Goal: Information Seeking & Learning: Check status

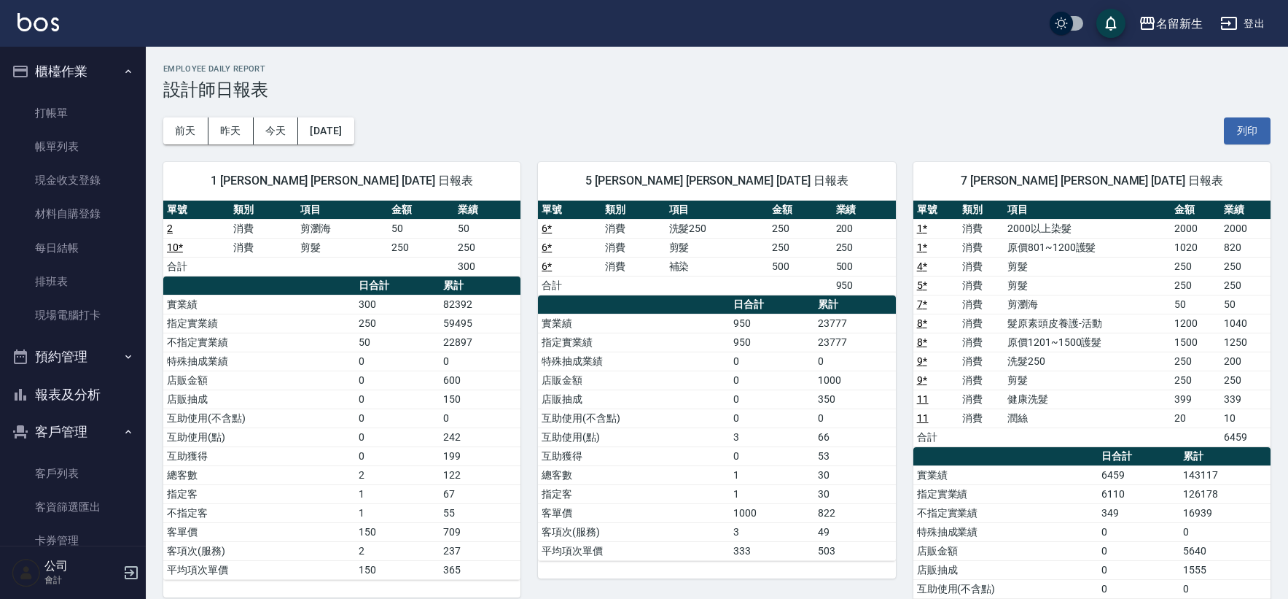
scroll to position [719, 0]
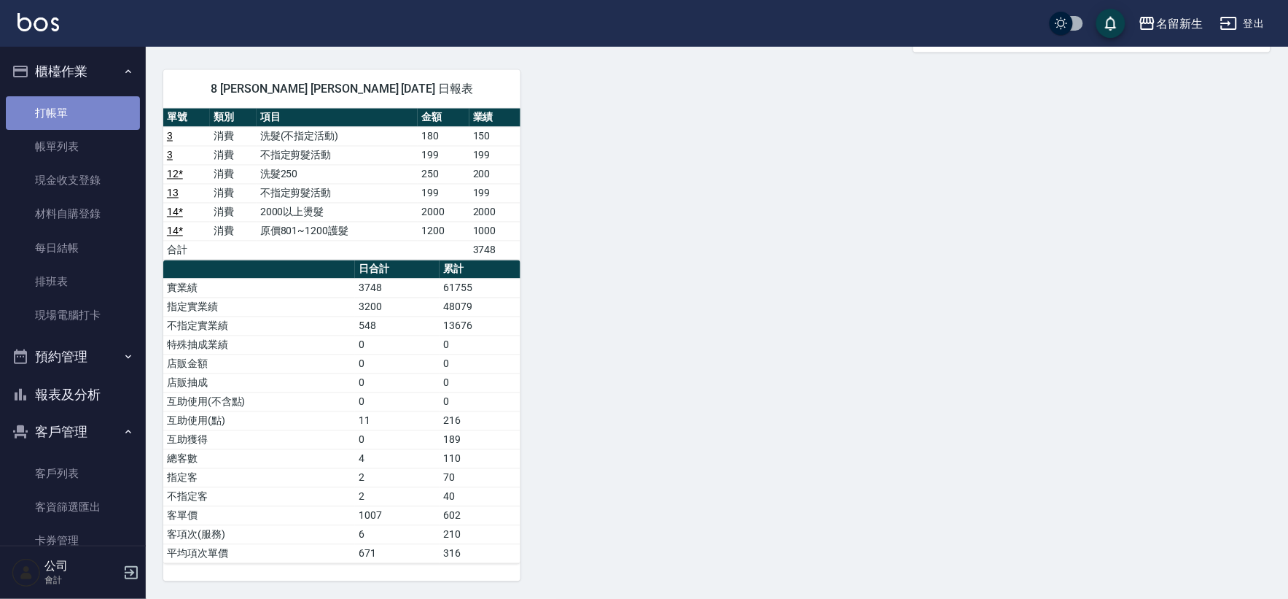
click at [85, 100] on link "打帳單" at bounding box center [73, 113] width 134 height 34
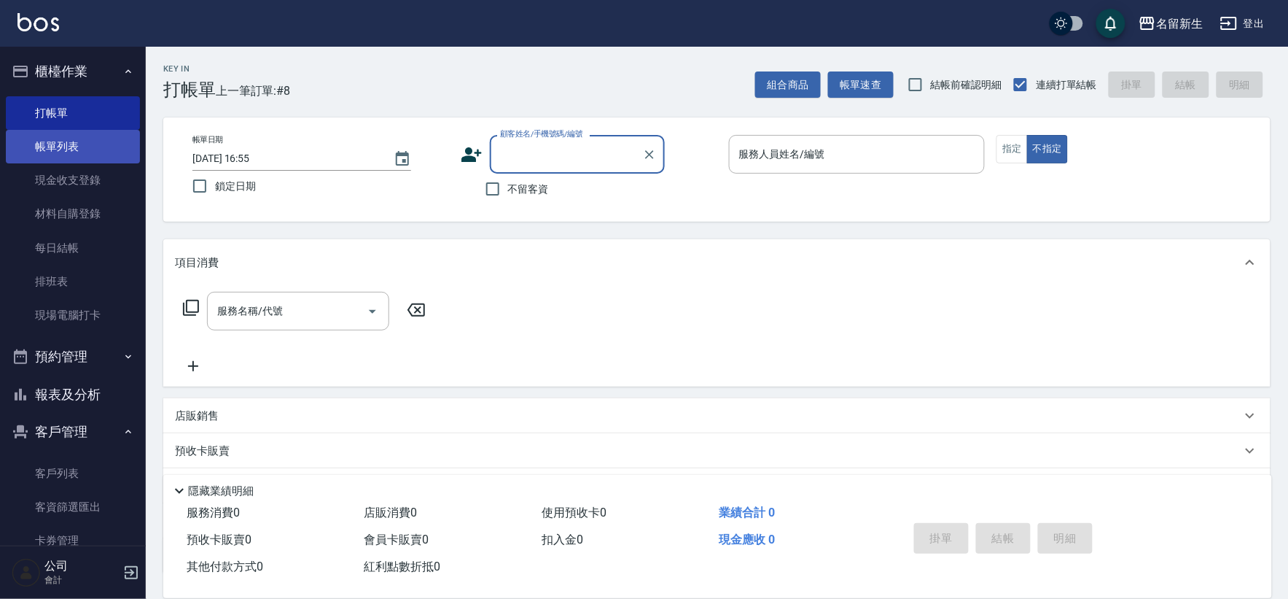
click at [90, 144] on link "帳單列表" at bounding box center [73, 147] width 134 height 34
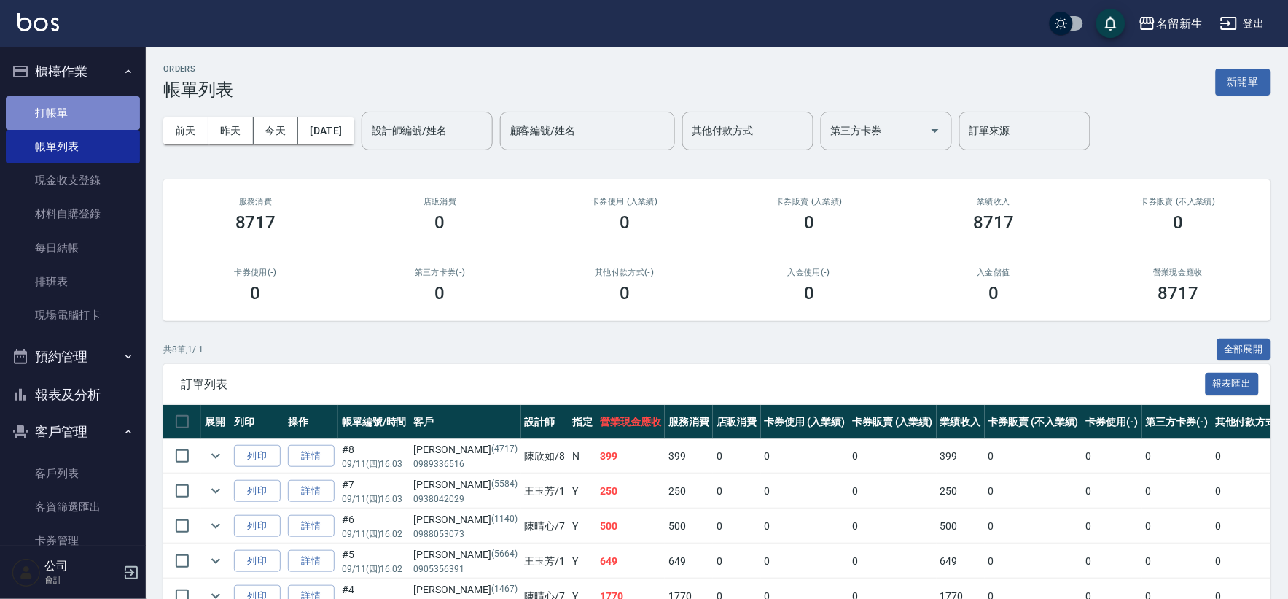
click at [104, 112] on link "打帳單" at bounding box center [73, 113] width 134 height 34
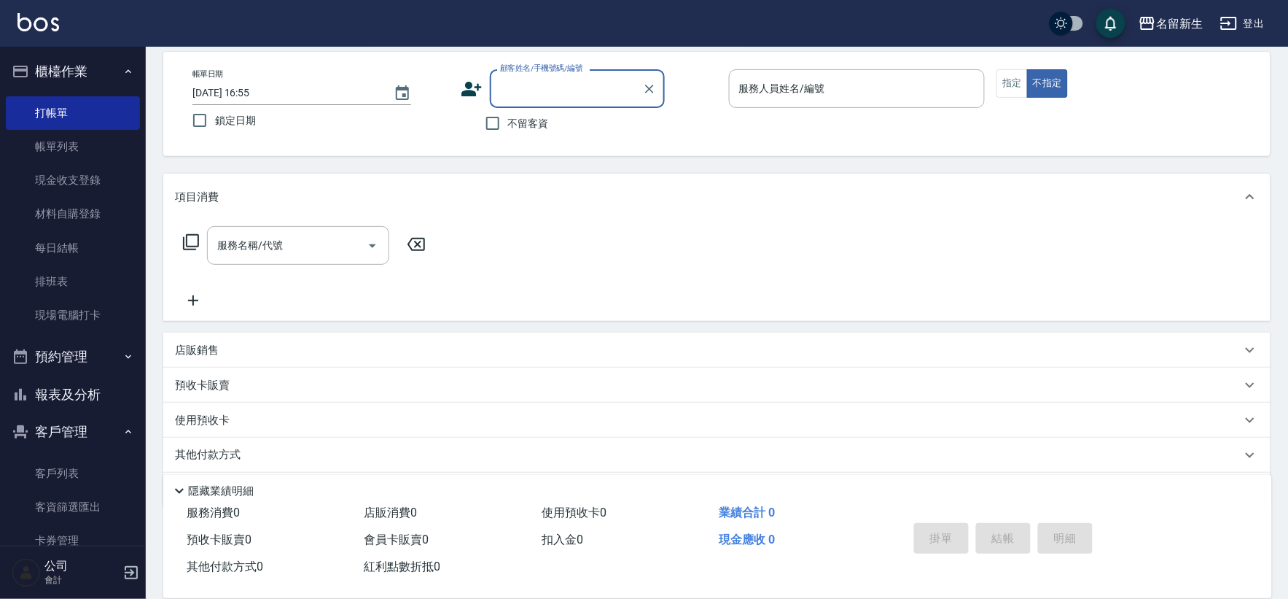
scroll to position [112, 0]
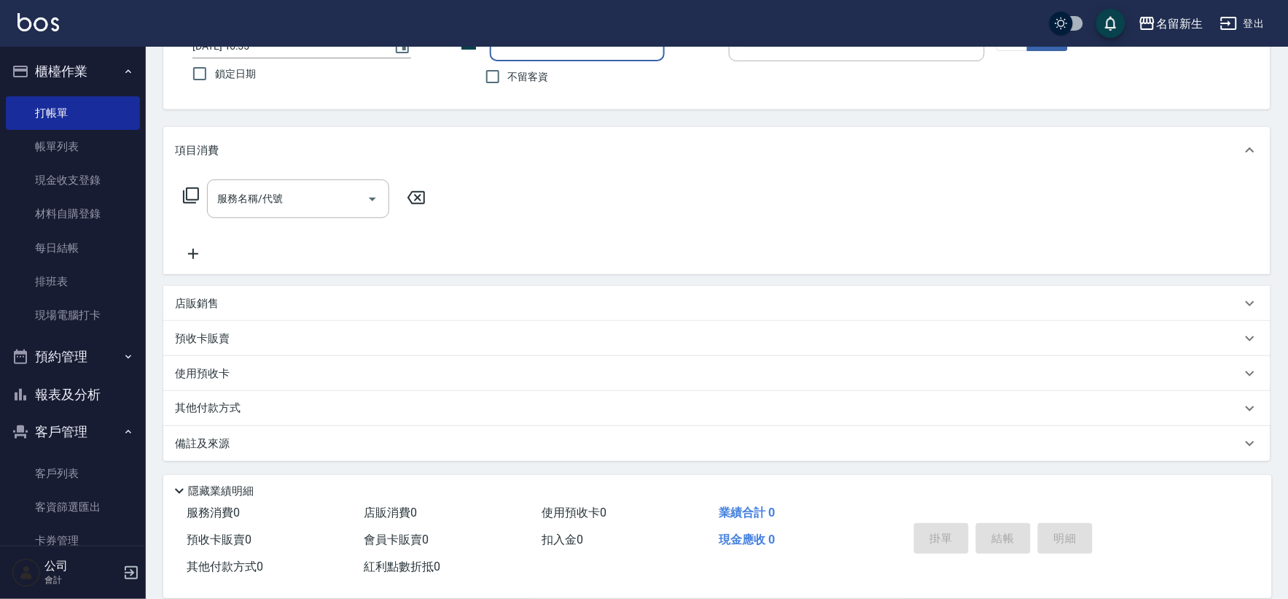
click at [106, 386] on button "報表及分析" at bounding box center [73, 394] width 134 height 38
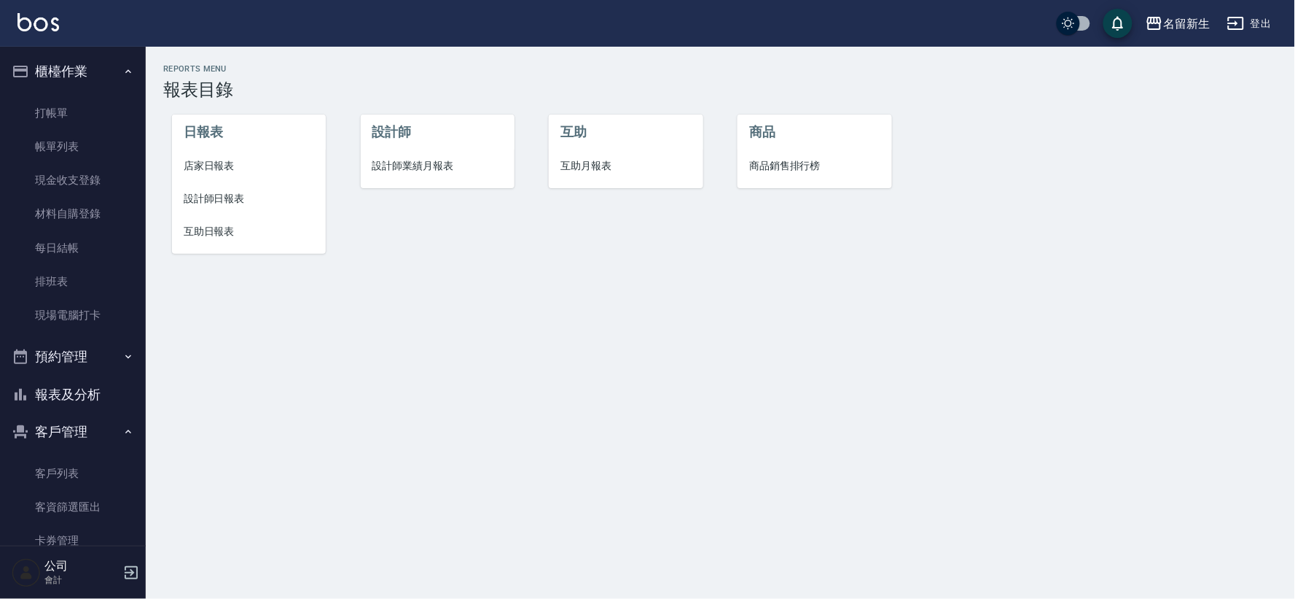
click at [192, 233] on span "互助日報表" at bounding box center [249, 231] width 130 height 15
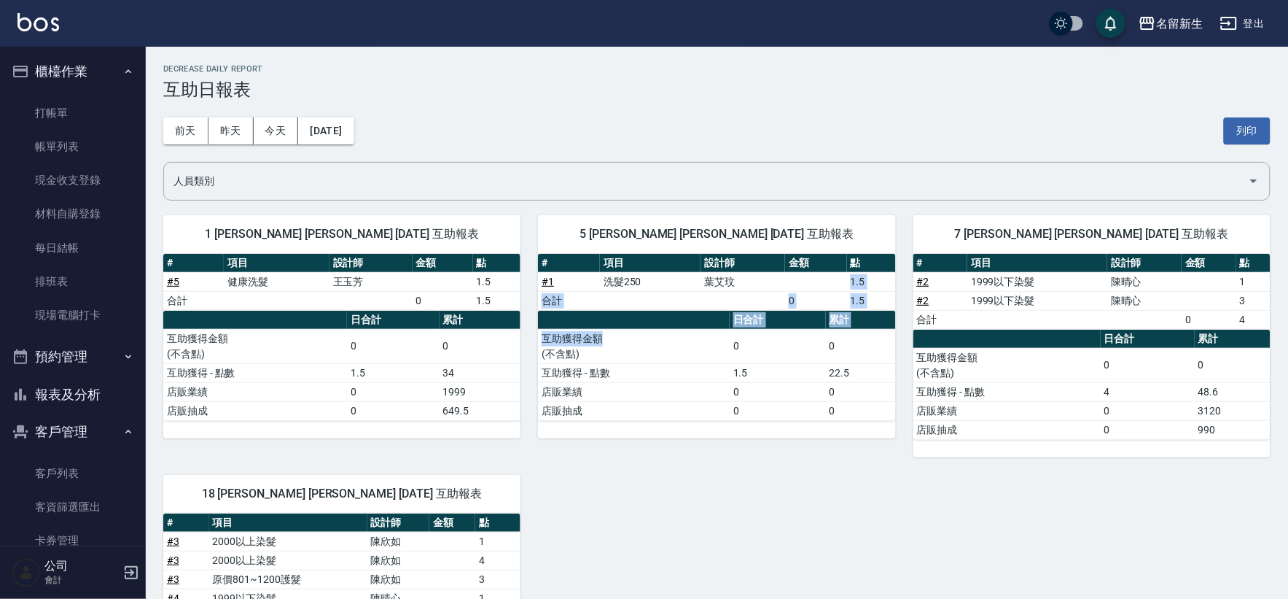
drag, startPoint x: 776, startPoint y: 287, endPoint x: 637, endPoint y: 324, distance: 144.1
click at [620, 328] on div "# 項目 設計師 金額 點 # 1 洗髮250 [PERSON_NAME]1.5 合計 0 1.5 日合計 累計 互助獲得金額 (不含點) 0 0 互助獲得 …" at bounding box center [716, 337] width 357 height 167
click at [752, 582] on div "1 [PERSON_NAME] [PERSON_NAME] [DATE] 互助報表 # 項目 設計師 金額 點 # 5 健康洗髮 [PERSON_NAME] …" at bounding box center [708, 514] width 1125 height 633
drag, startPoint x: 1218, startPoint y: 300, endPoint x: 1236, endPoint y: 372, distance: 73.6
click at [1239, 367] on div "# 項目 設計師 金額 點 # 2 1999以下染髮 [PERSON_NAME] 1 # 2 1999以下染髮 [PERSON_NAME] 3 合計 0 4 …" at bounding box center [1091, 347] width 357 height 186
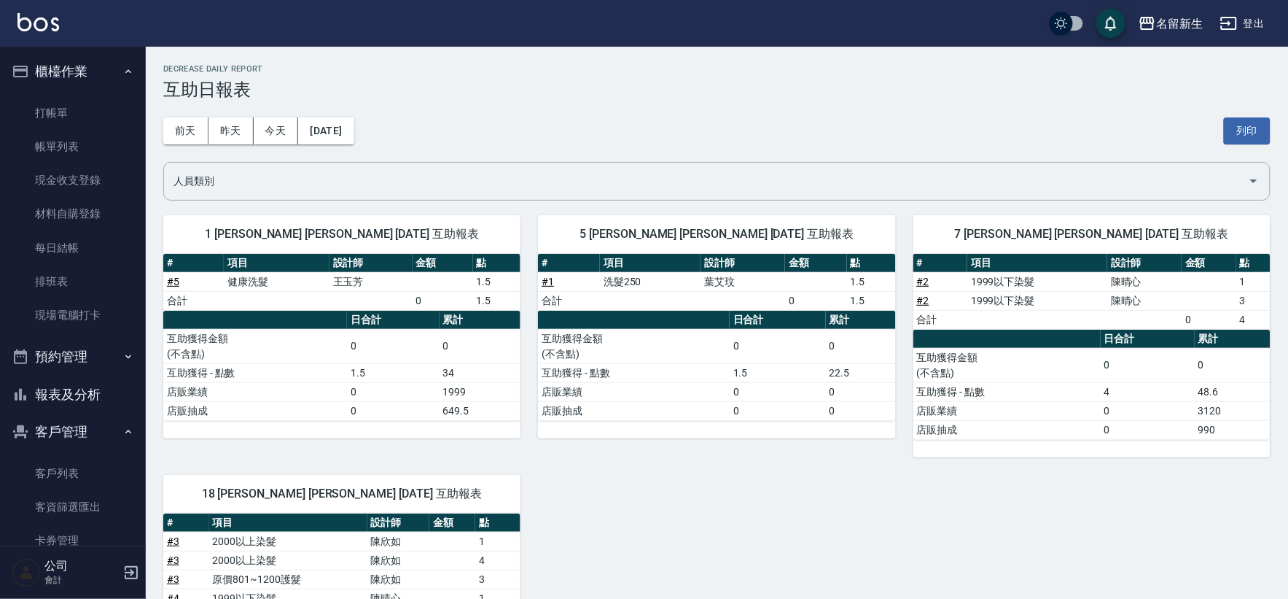
click at [1137, 542] on div "1 [PERSON_NAME] [PERSON_NAME] [DATE] 互助報表 # 項目 設計師 金額 點 # 5 健康洗髮 [PERSON_NAME] …" at bounding box center [708, 514] width 1125 height 633
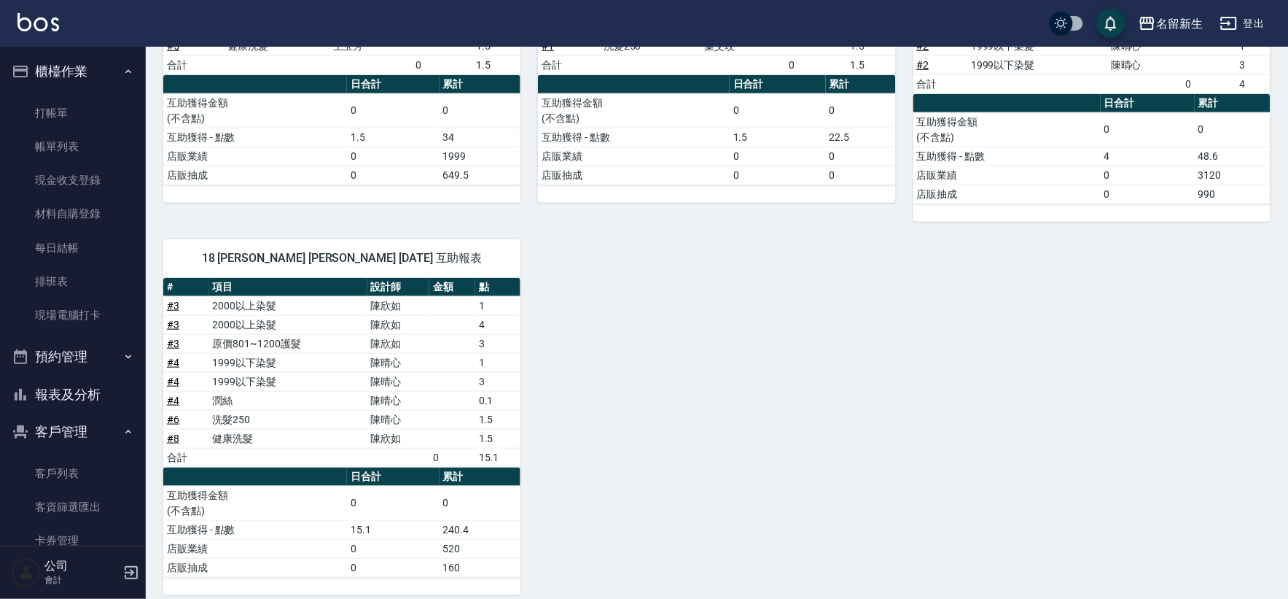
scroll to position [251, 0]
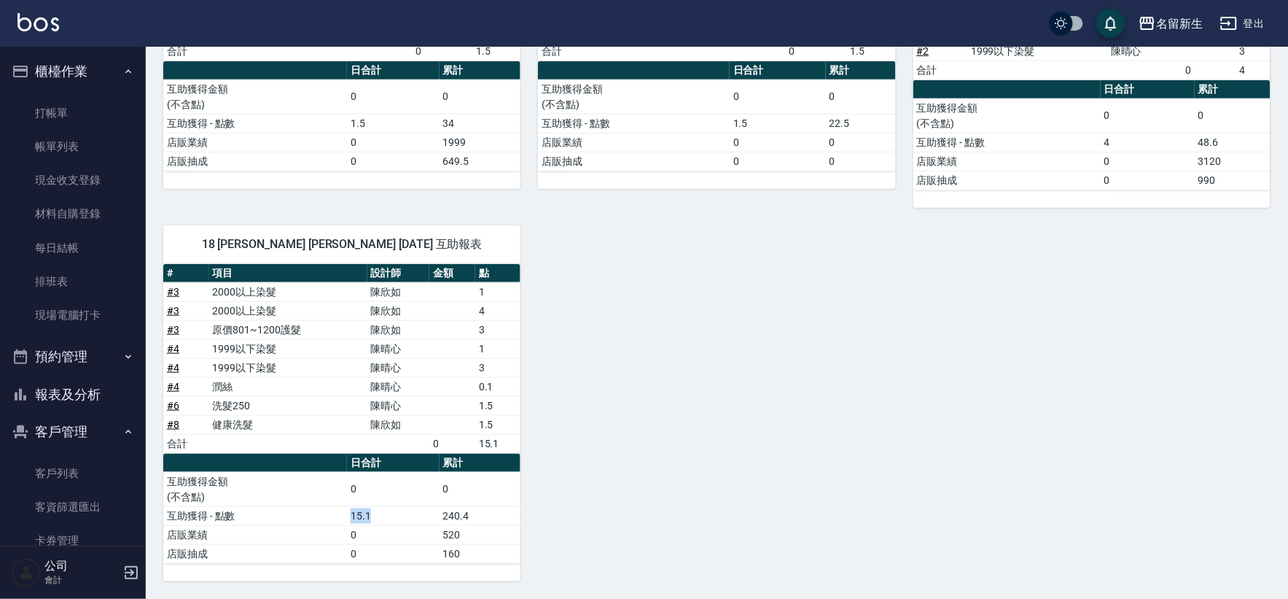
drag, startPoint x: 385, startPoint y: 512, endPoint x: 548, endPoint y: 481, distance: 166.3
click at [351, 507] on td "15.1" at bounding box center [393, 515] width 92 height 19
click at [730, 465] on div "1 [PERSON_NAME] [PERSON_NAME] [DATE] 互助報表 # 項目 設計師 金額 點 # 5 健康洗髮 [PERSON_NAME] …" at bounding box center [708, 264] width 1125 height 633
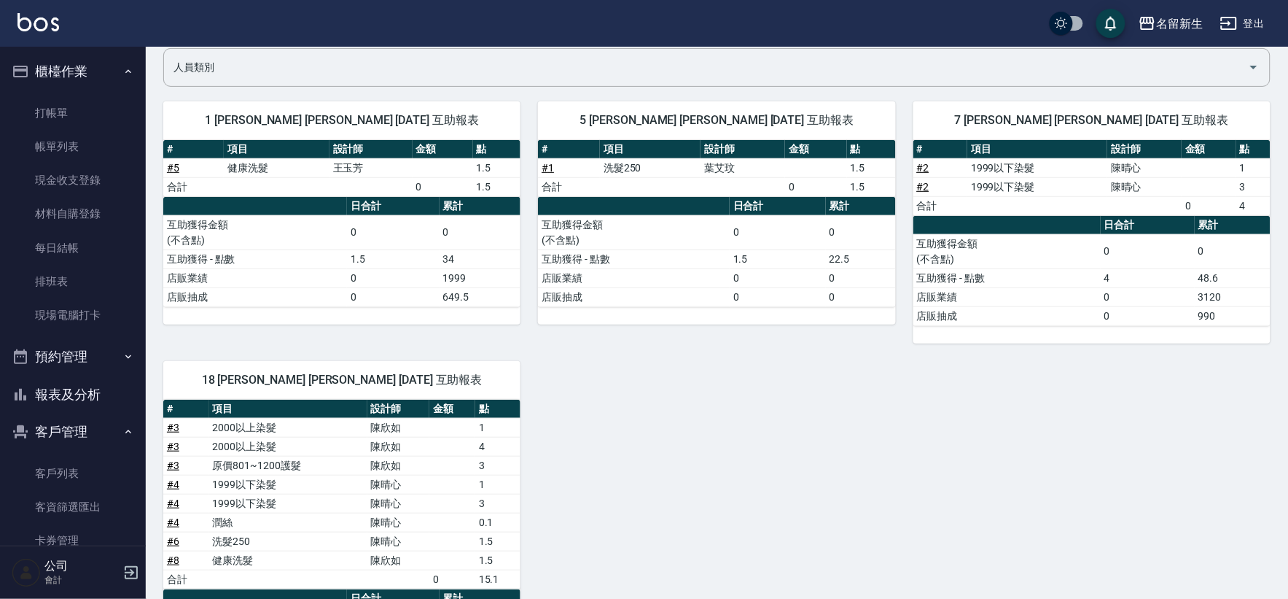
scroll to position [0, 0]
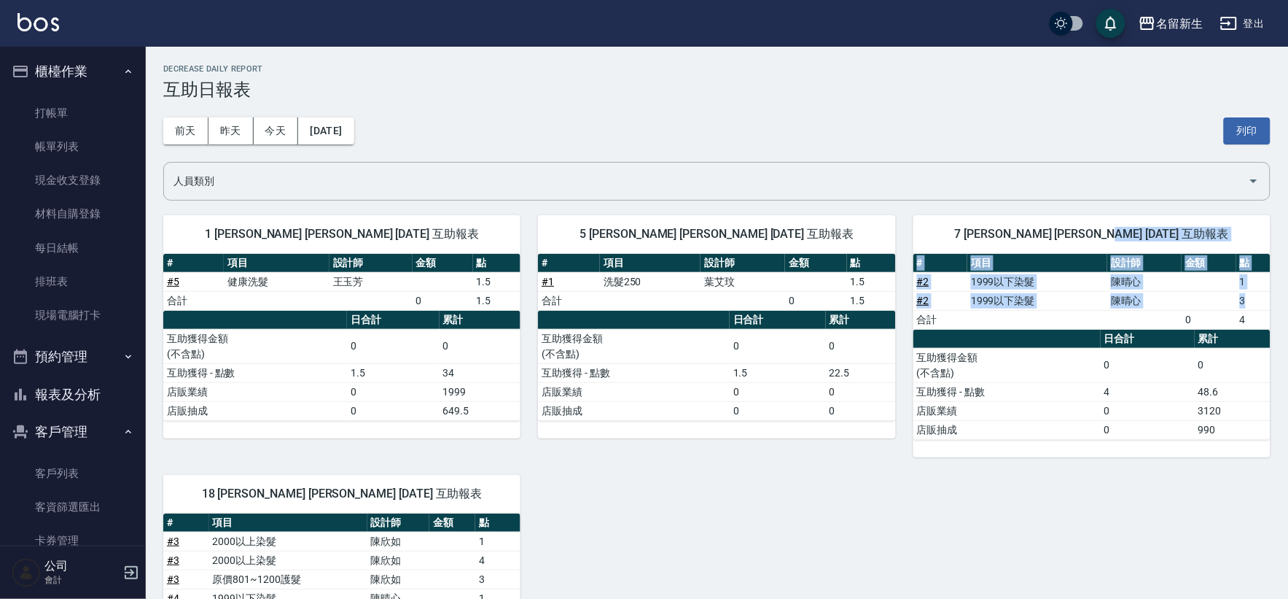
drag, startPoint x: 1258, startPoint y: 300, endPoint x: 1252, endPoint y: 239, distance: 61.5
click at [1252, 239] on div "7 [PERSON_NAME] [PERSON_NAME] [DATE] 互助報表 # 項目 設計師 金額 點 # 2 1999以下染髮 [PERSON_NA…" at bounding box center [1091, 336] width 357 height 242
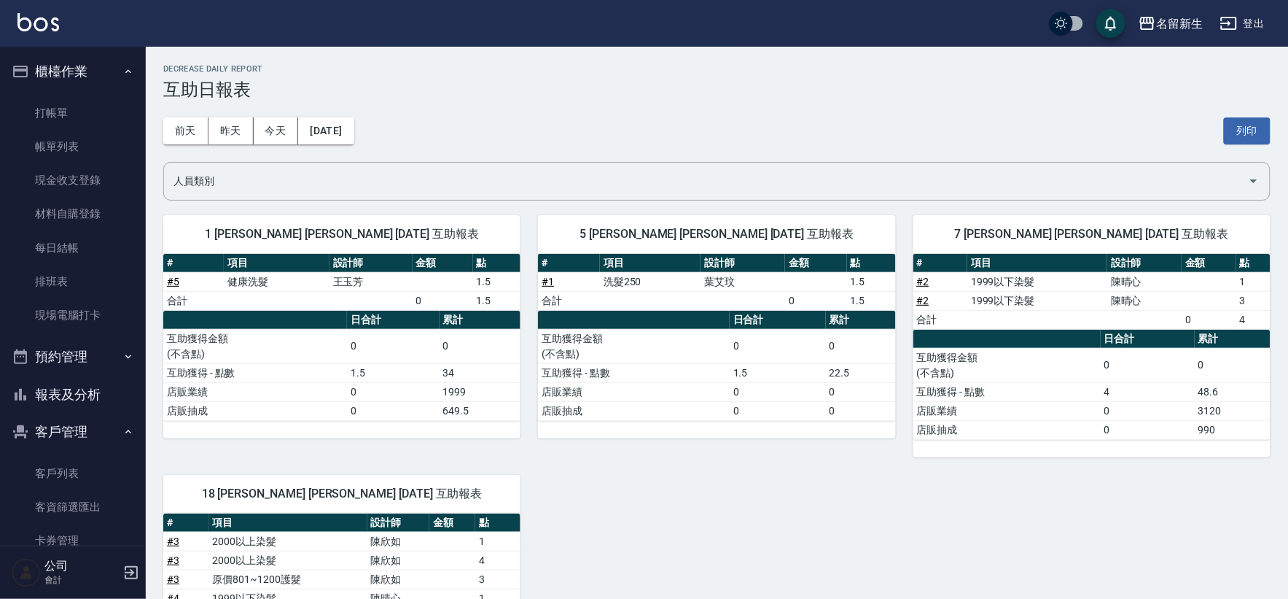
click at [1084, 534] on div "1 [PERSON_NAME] [PERSON_NAME] [DATE] 互助報表 # 項目 設計師 金額 點 # 5 健康洗髮 [PERSON_NAME] …" at bounding box center [708, 514] width 1125 height 633
click at [60, 111] on link "打帳單" at bounding box center [73, 113] width 134 height 34
